Goal: Information Seeking & Learning: Learn about a topic

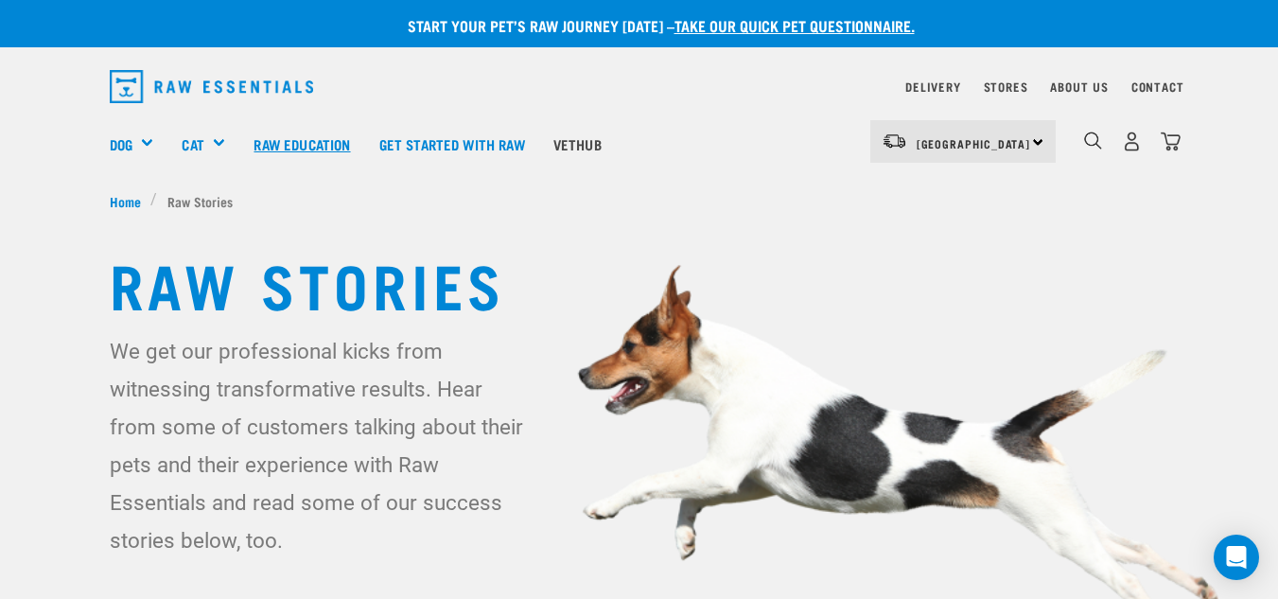
scroll to position [731, 0]
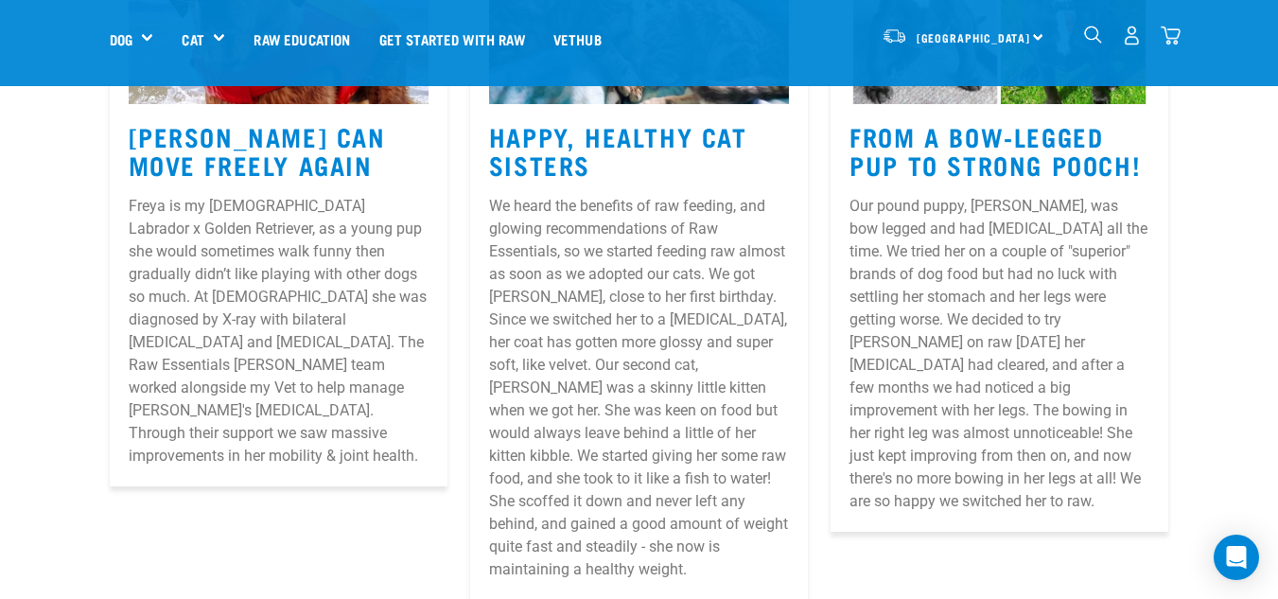
drag, startPoint x: 615, startPoint y: 158, endPoint x: 489, endPoint y: 131, distance: 128.6
click at [489, 131] on h3 "Happy, Healthy Cat Sisters" at bounding box center [639, 151] width 300 height 58
copy h3 "Happy, Healthy Cat Sisters"
